Goal: Find contact information: Find contact information

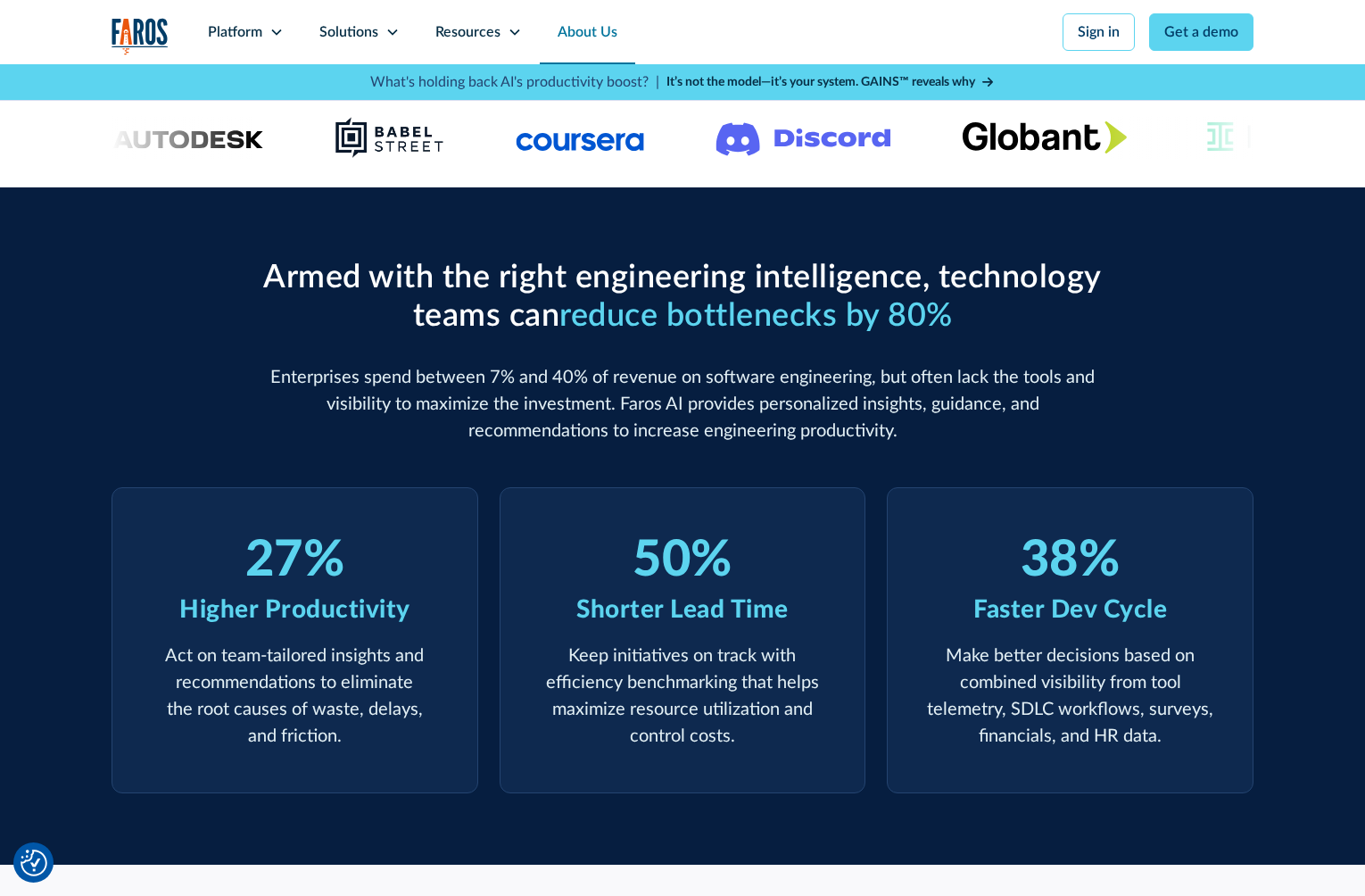
click at [594, 18] on link "About Us" at bounding box center [587, 32] width 96 height 64
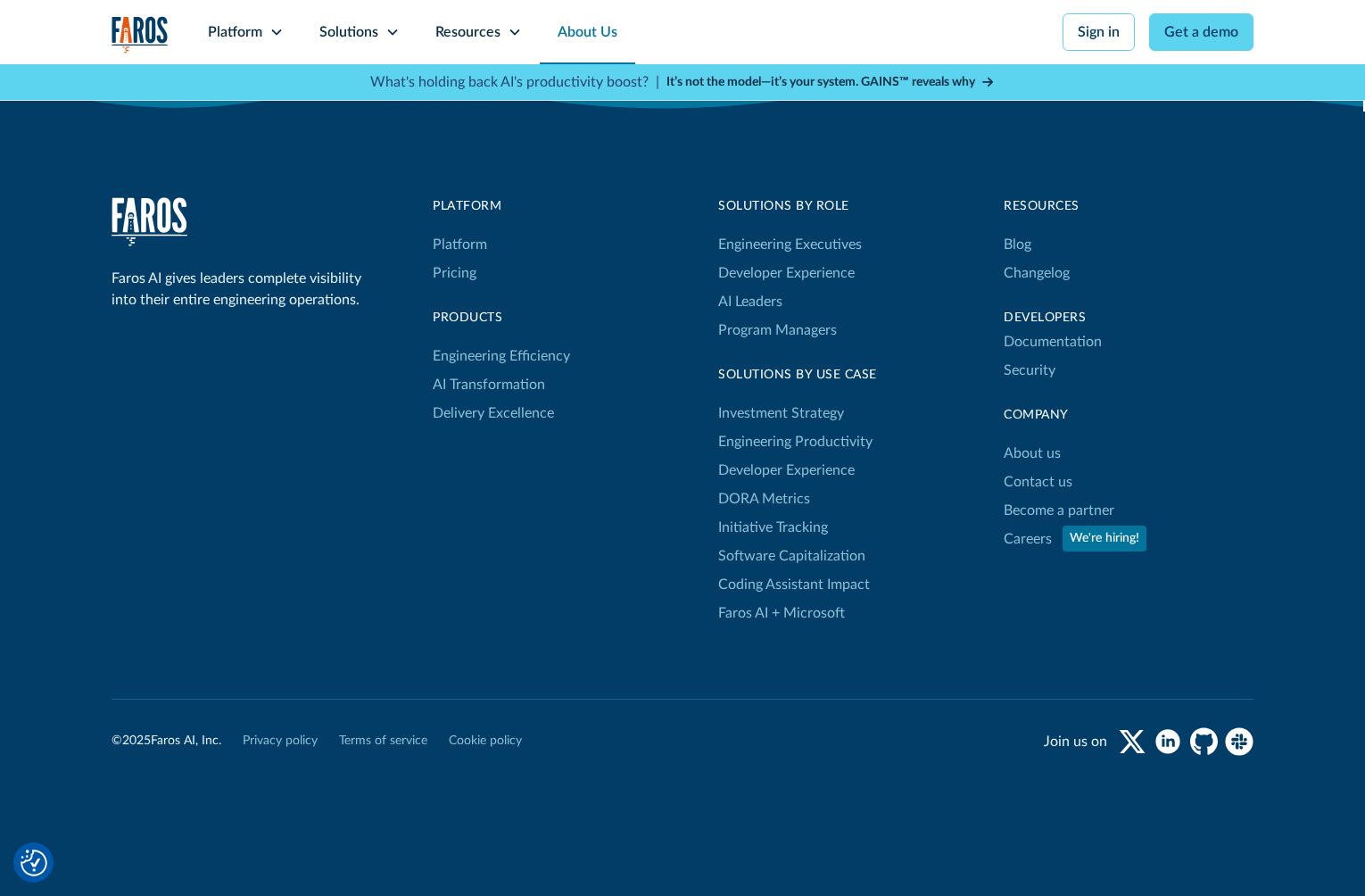
scroll to position [4984, 0]
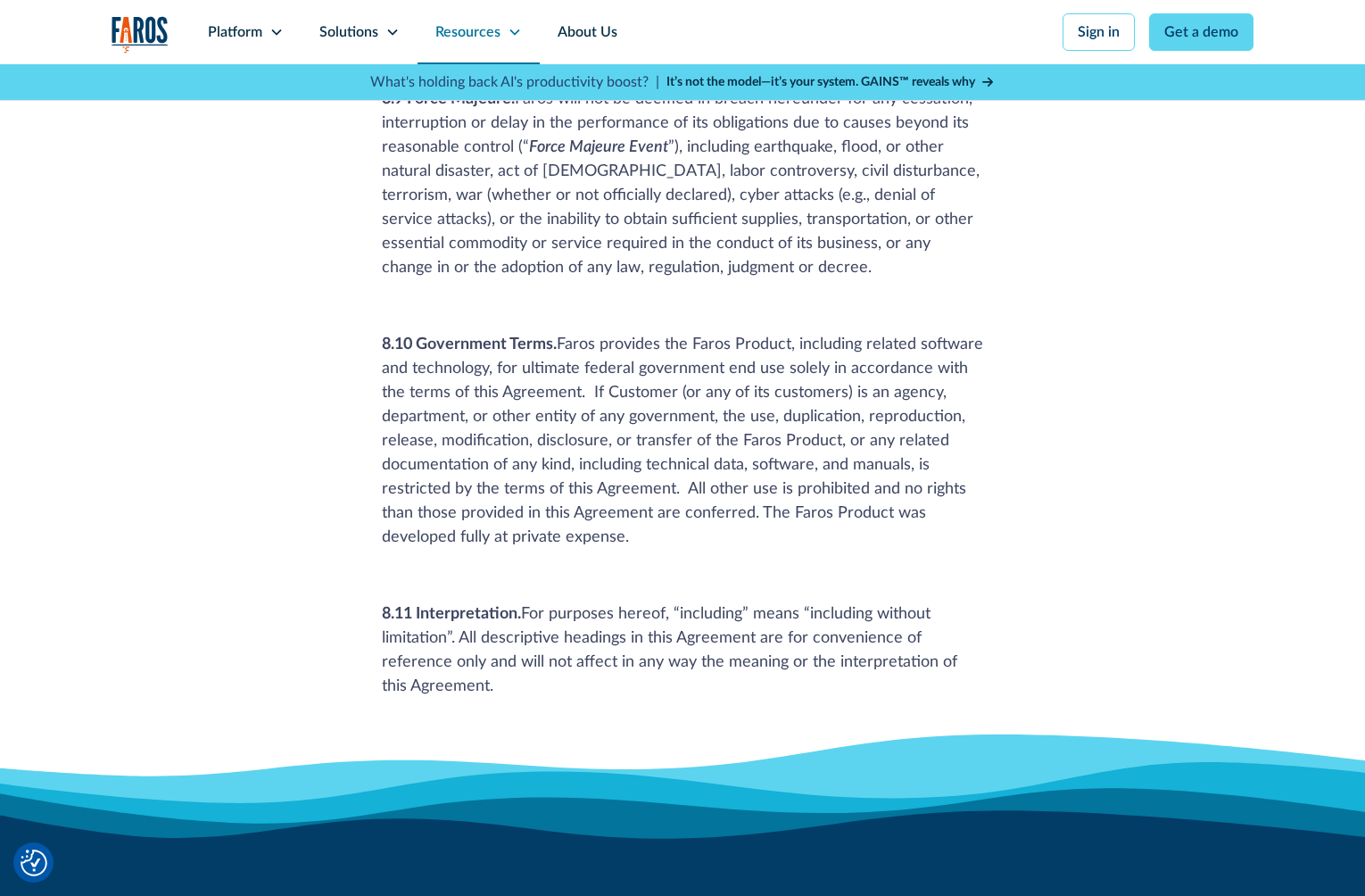
scroll to position [10644, 0]
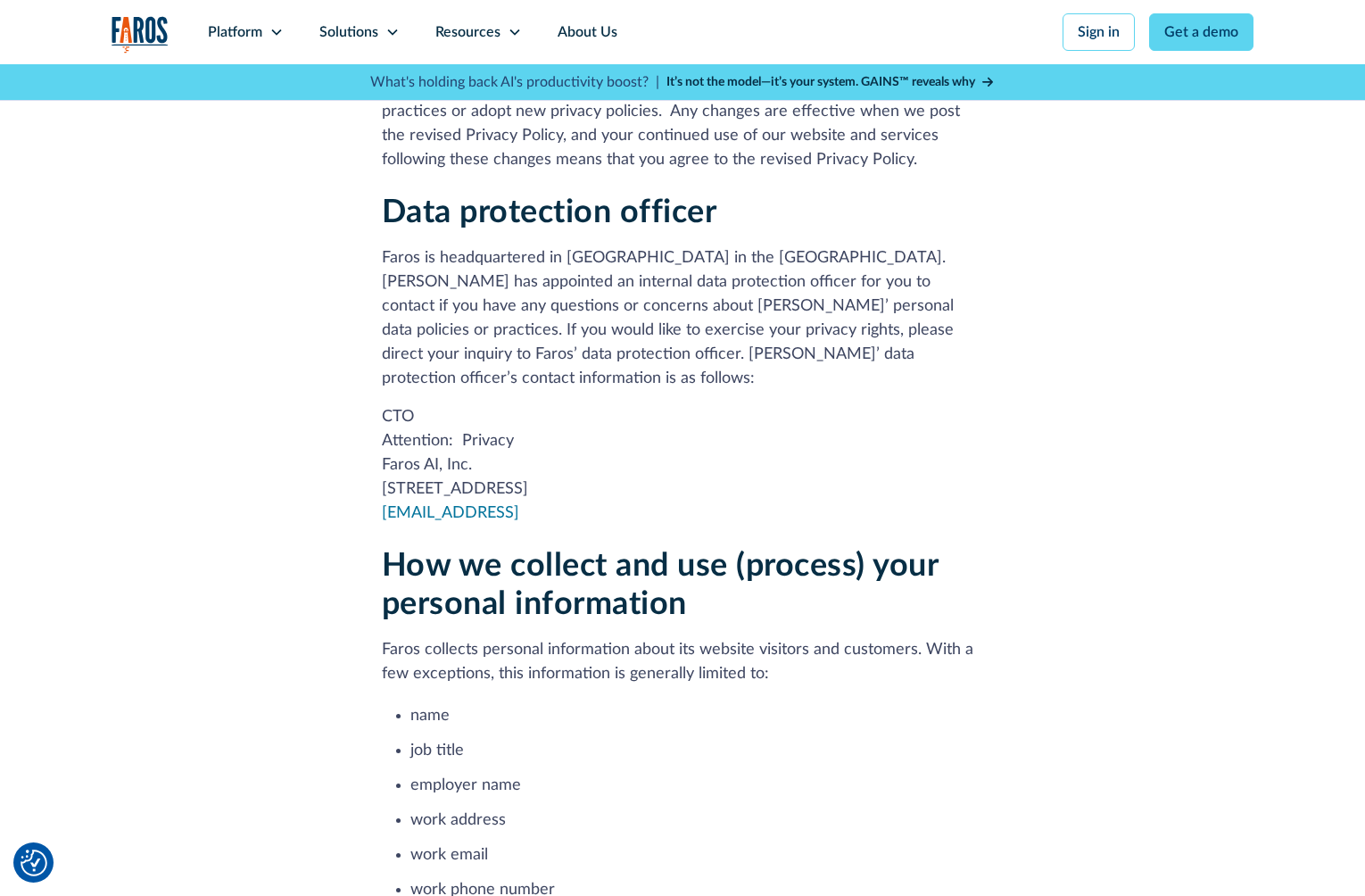
scroll to position [530, 0]
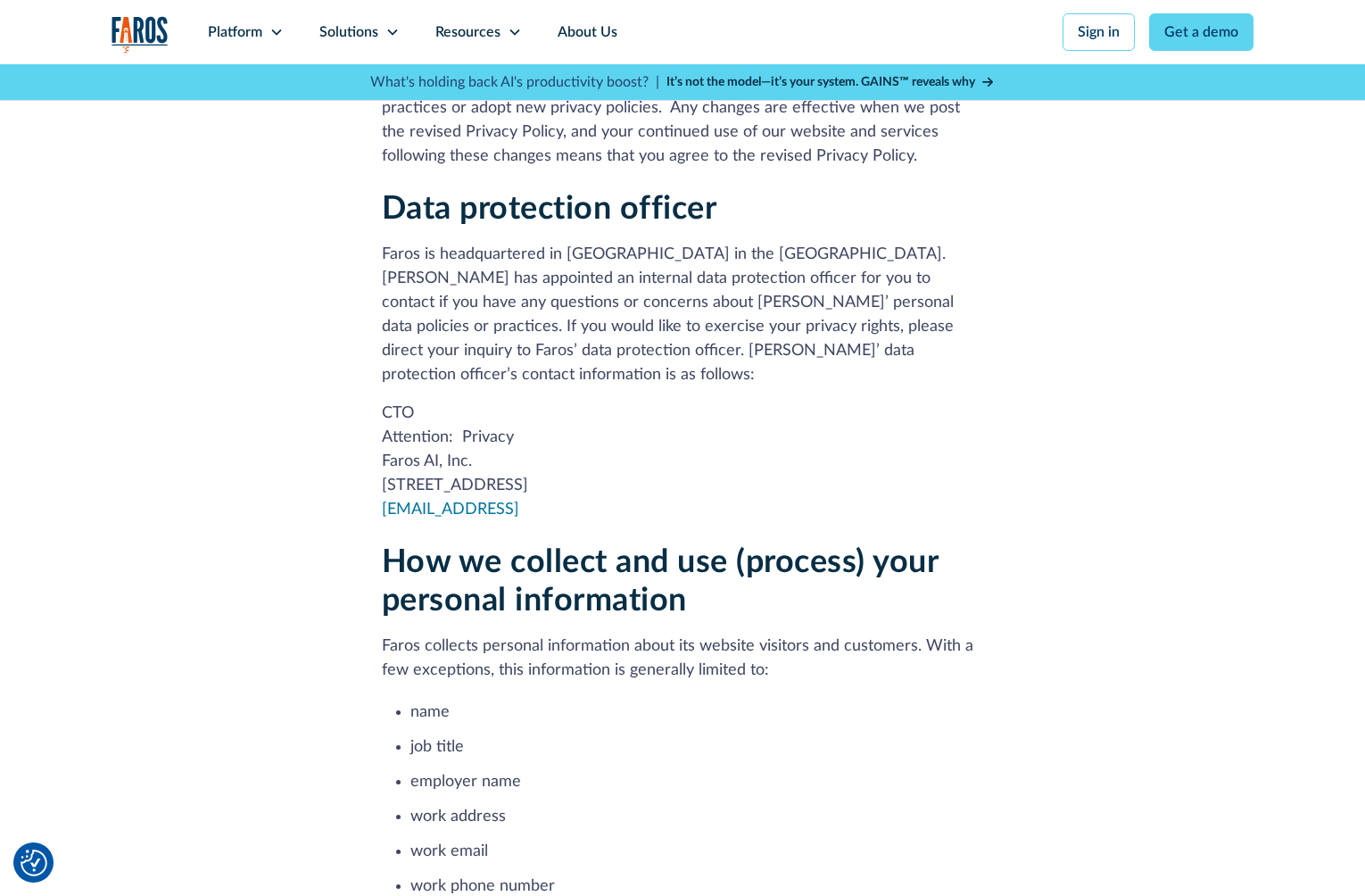
drag, startPoint x: 374, startPoint y: 465, endPoint x: 828, endPoint y: 476, distance: 454.1
click at [828, 476] on p "CTO Attention: Privacy Faros AI, Inc. 2261 Market Street, Suite 10290, San Fran…" at bounding box center [682, 461] width 602 height 120
drag, startPoint x: 789, startPoint y: 460, endPoint x: 371, endPoint y: 457, distance: 418.0
click at [381, 457] on p "CTO Attention: Privacy Faros AI, Inc. 2261 Market Street, Suite 10290, San Fran…" at bounding box center [682, 461] width 602 height 120
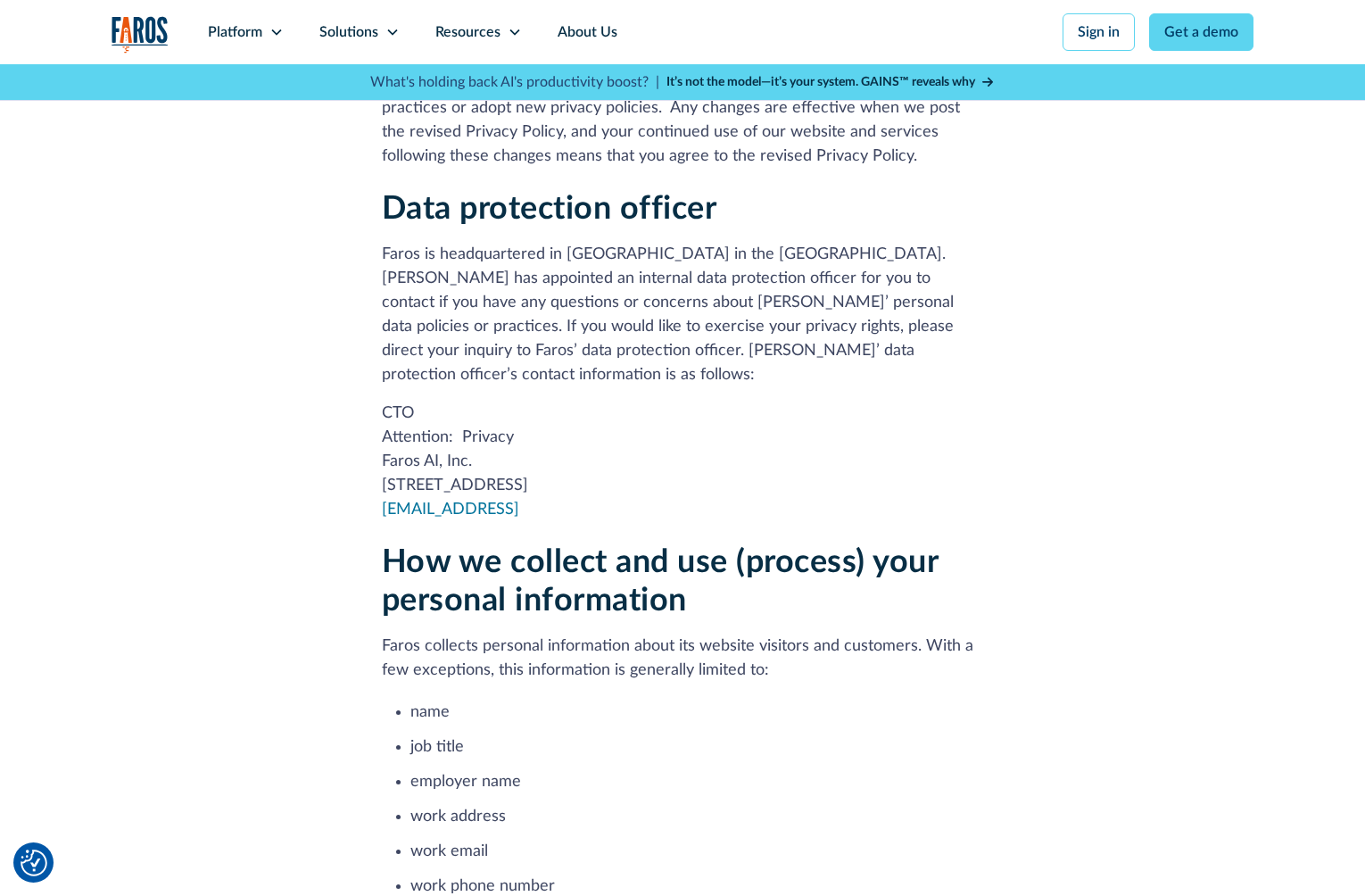
copy p "2261 Market Street, Suite 10290, San Francisco, CA 94114"
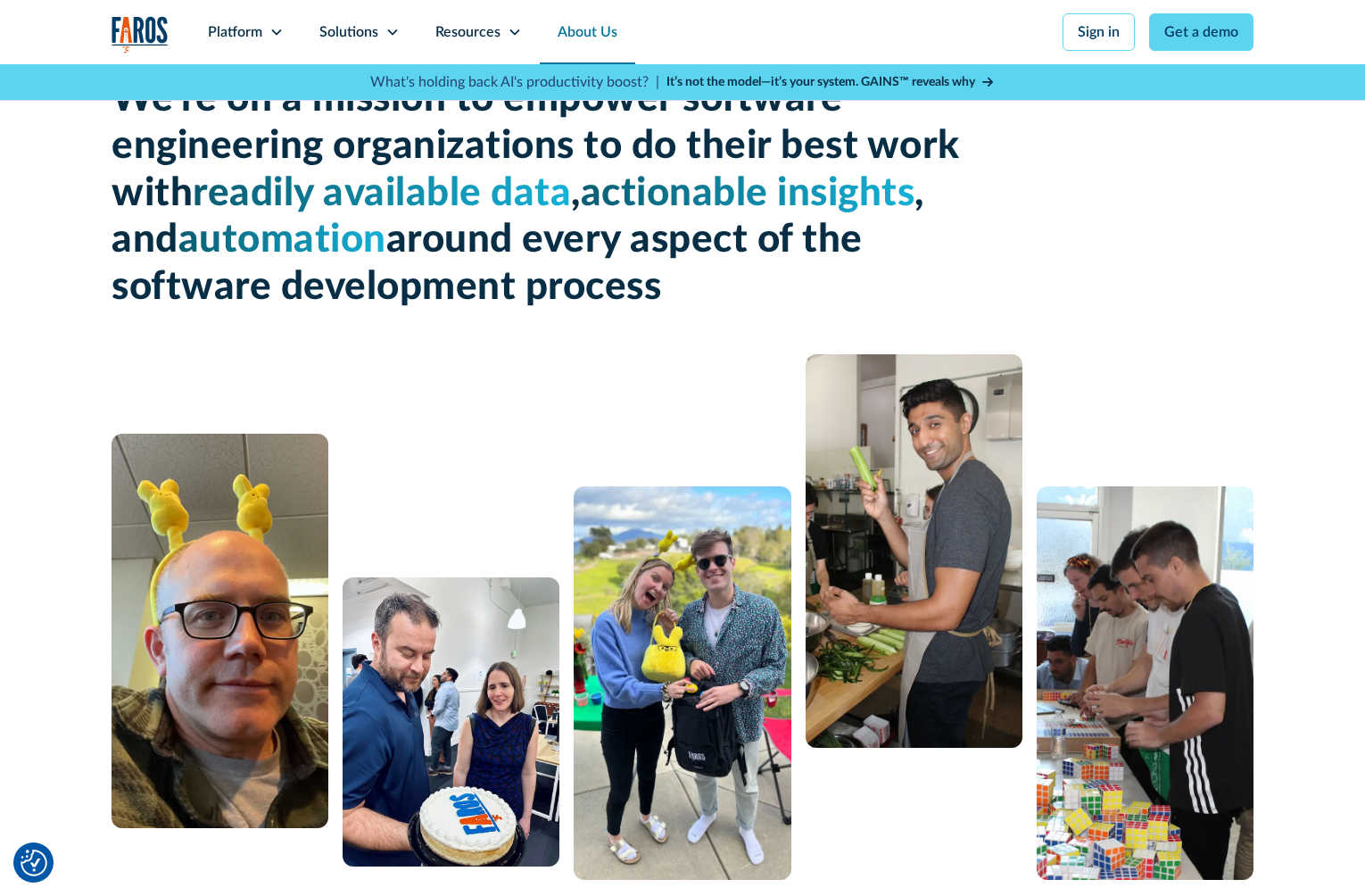
scroll to position [60, 0]
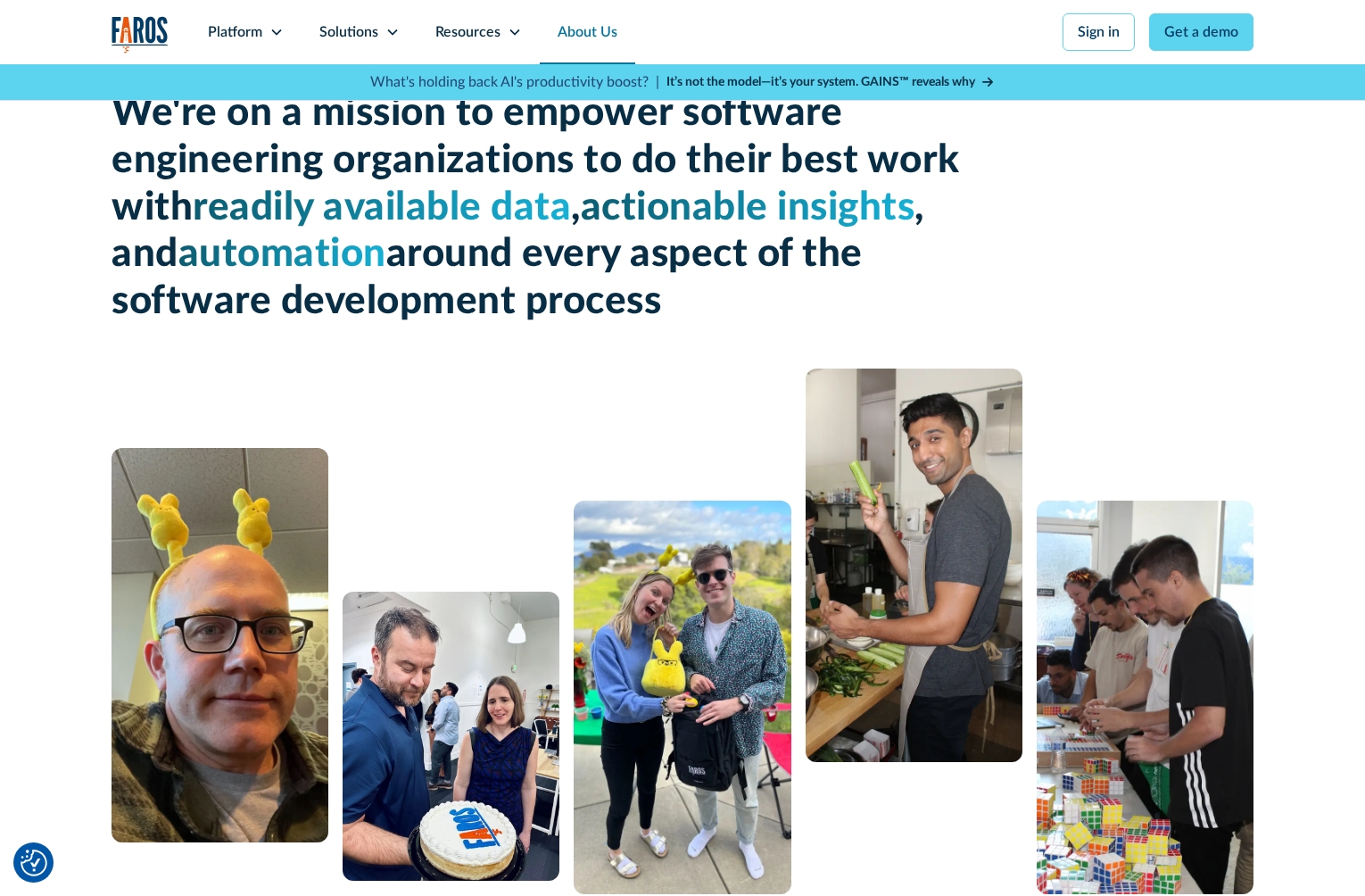
click at [136, 34] on img "home" at bounding box center [140, 34] width 57 height 36
